Goal: Navigation & Orientation: Find specific page/section

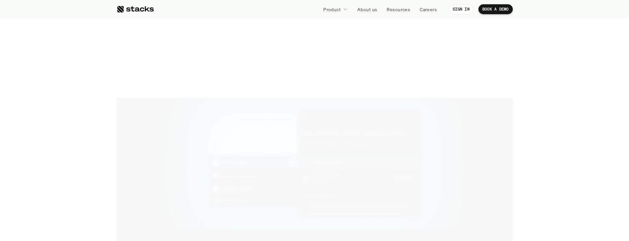
scroll to position [1145, 0]
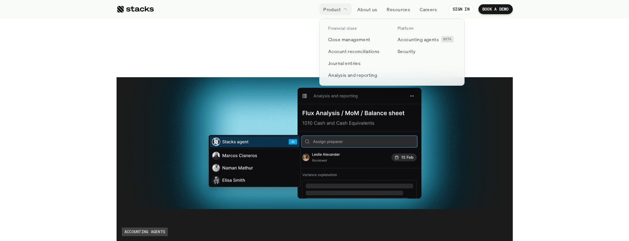
click at [344, 8] on icon at bounding box center [345, 9] width 6 height 6
click at [360, 51] on p "Account reconciliations" at bounding box center [354, 51] width 52 height 7
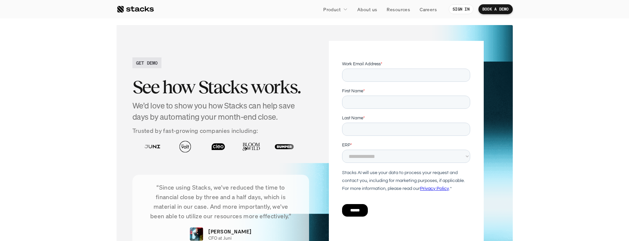
scroll to position [1677, 0]
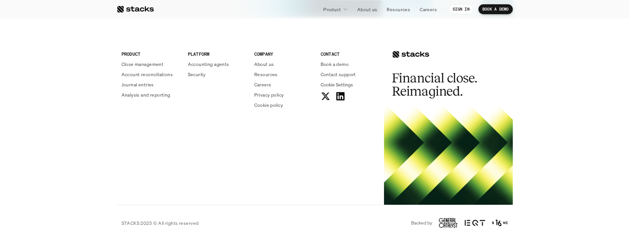
click at [465, 223] on img at bounding box center [475, 223] width 21 height 8
click at [215, 65] on p "Accounting agents" at bounding box center [208, 64] width 41 height 7
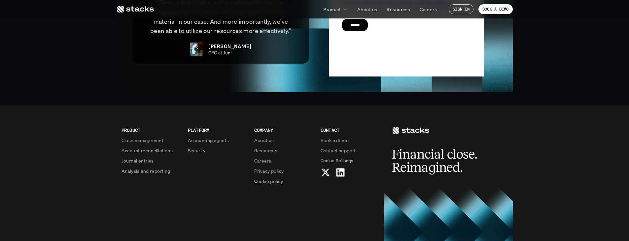
scroll to position [1652, 0]
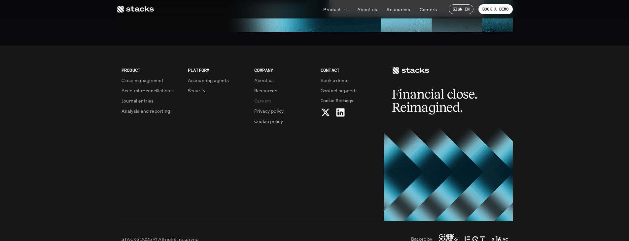
click at [257, 97] on p "Careers" at bounding box center [262, 100] width 17 height 7
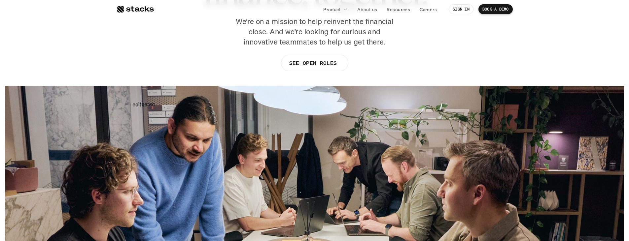
scroll to position [104, 0]
click at [287, 64] on link "SEE OPEN ROLES" at bounding box center [314, 62] width 67 height 17
